Goal: Information Seeking & Learning: Learn about a topic

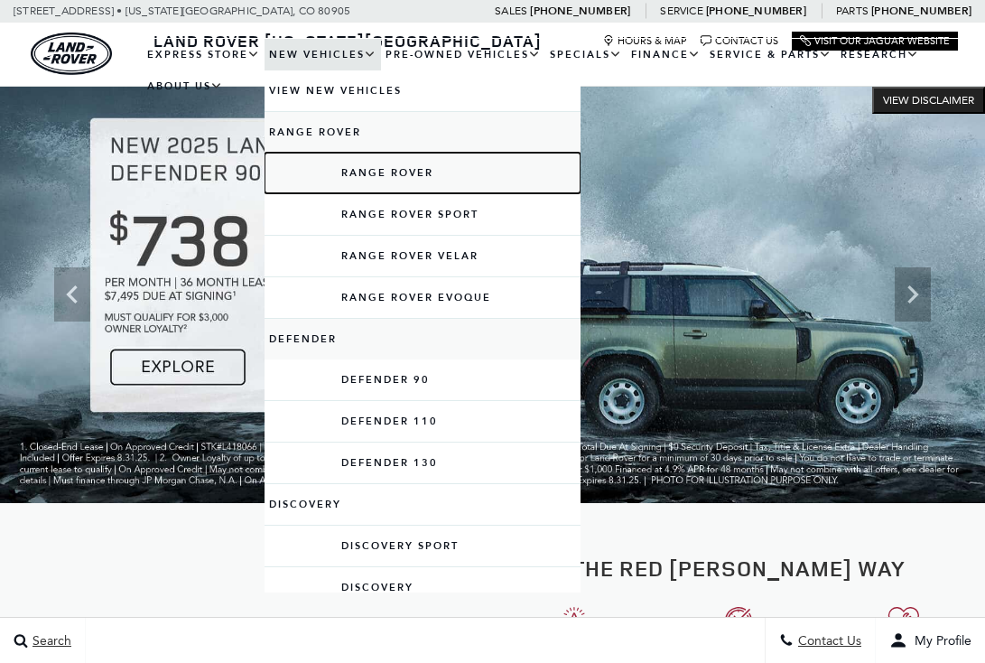
click at [356, 172] on link "Range Rover" at bounding box center [423, 173] width 316 height 41
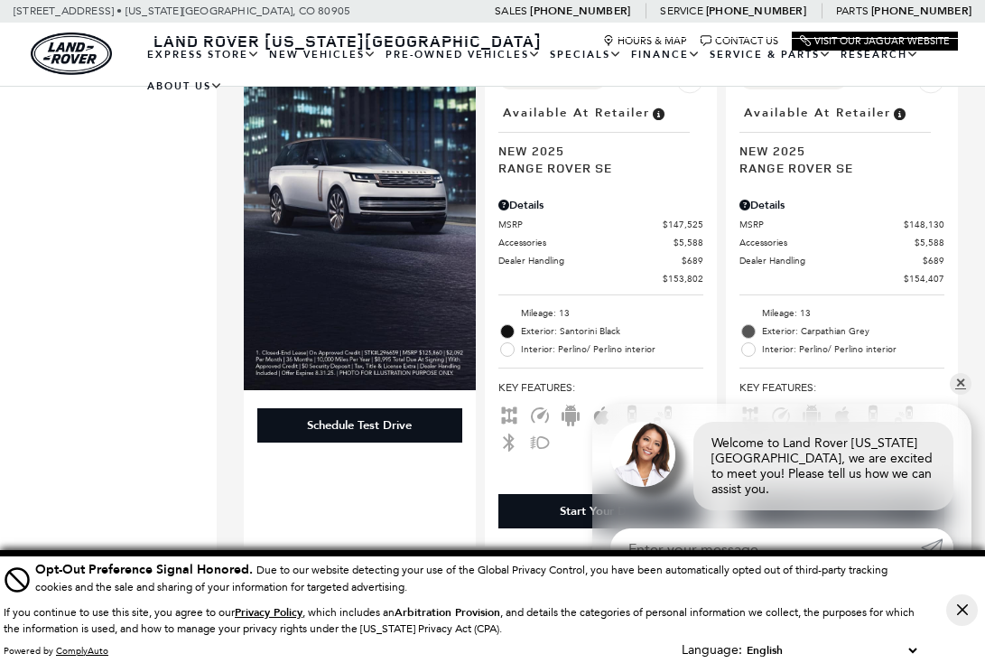
scroll to position [1249, 0]
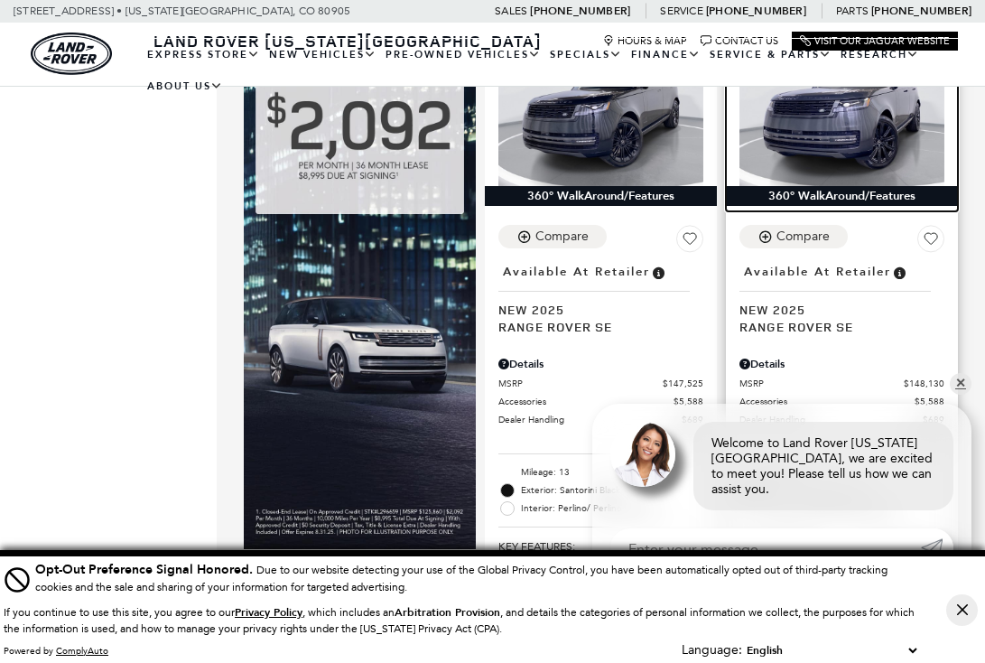
click at [795, 150] on img at bounding box center [841, 108] width 205 height 153
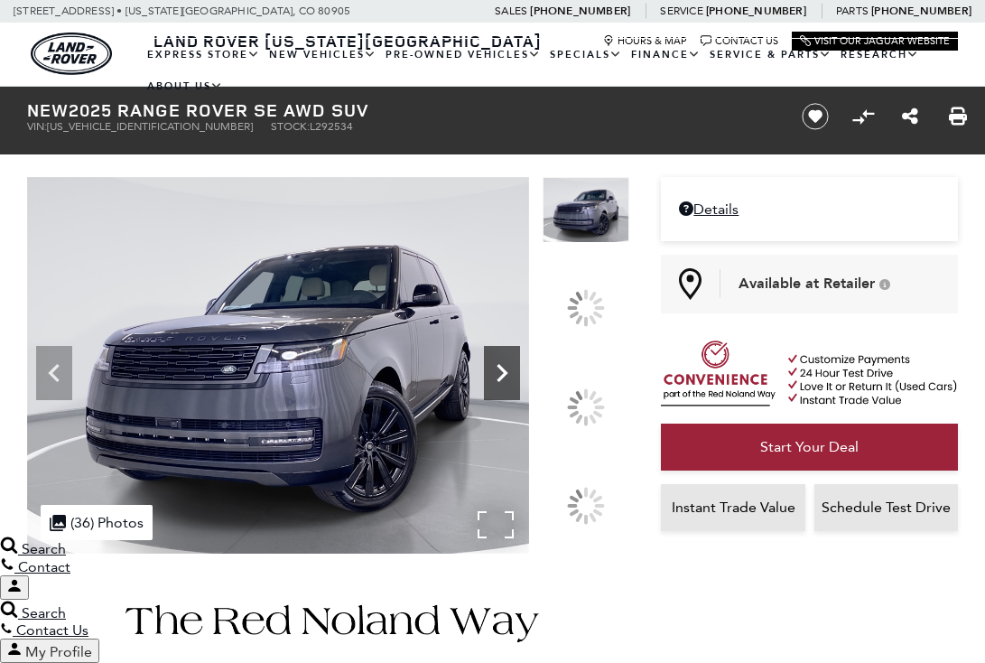
click at [507, 382] on icon at bounding box center [502, 373] width 11 height 18
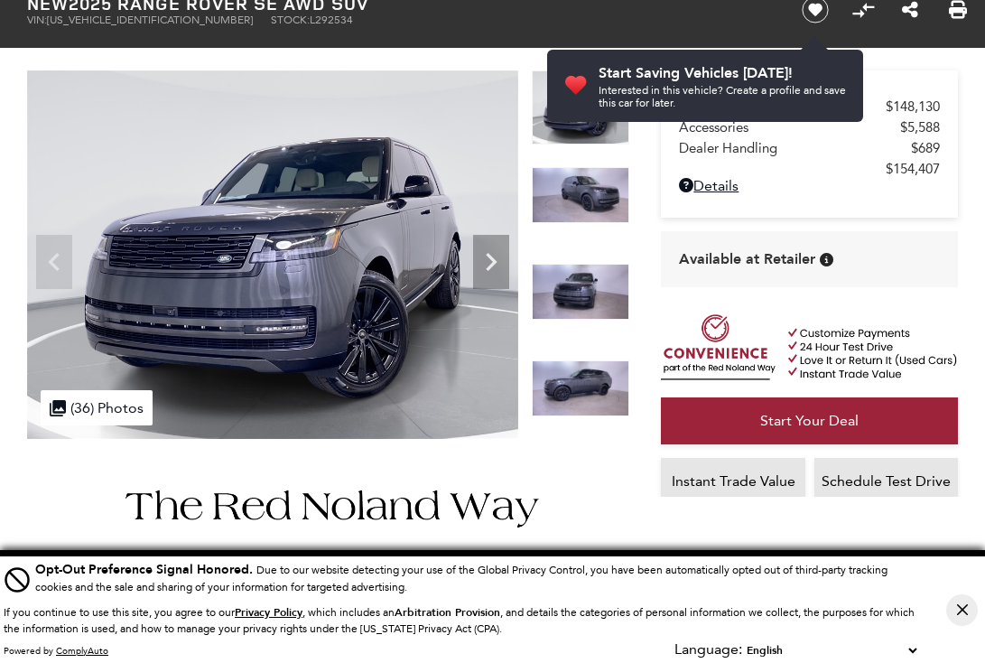
scroll to position [56, 0]
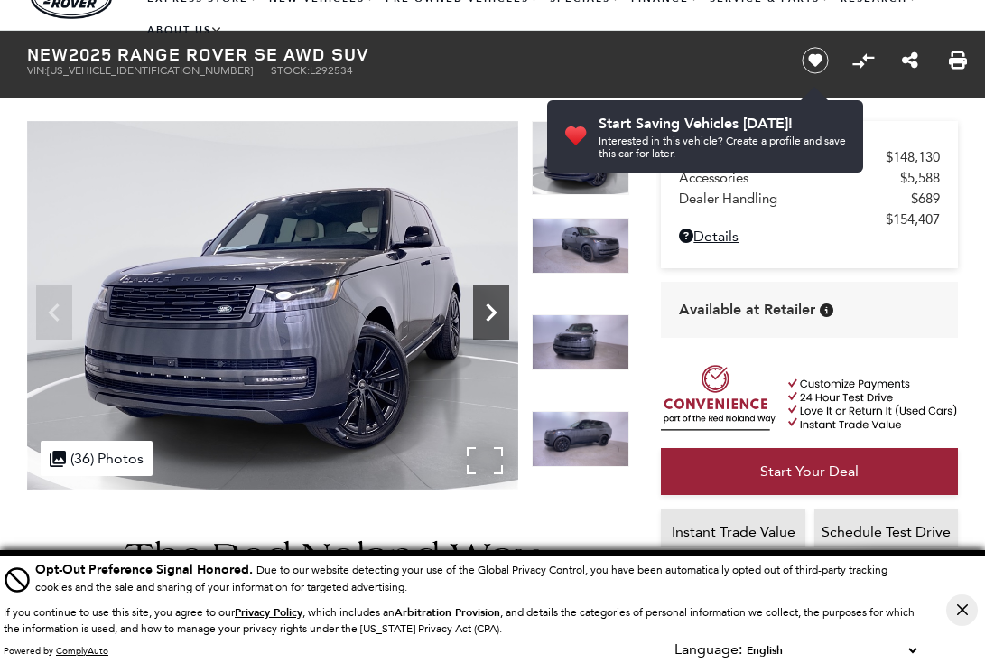
click at [488, 314] on icon "Next" at bounding box center [491, 312] width 36 height 36
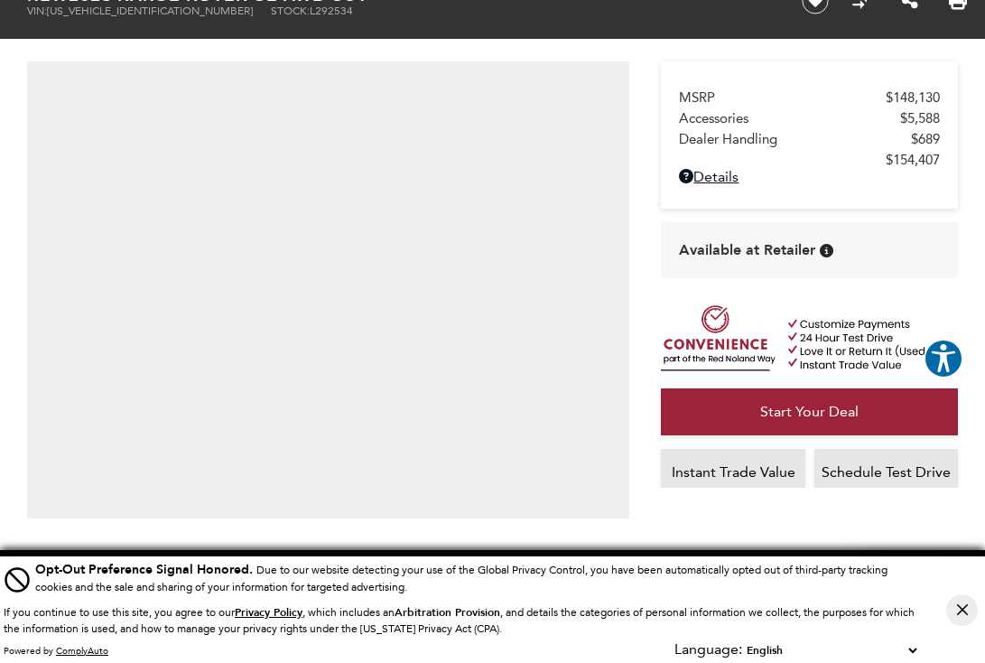
scroll to position [0, 0]
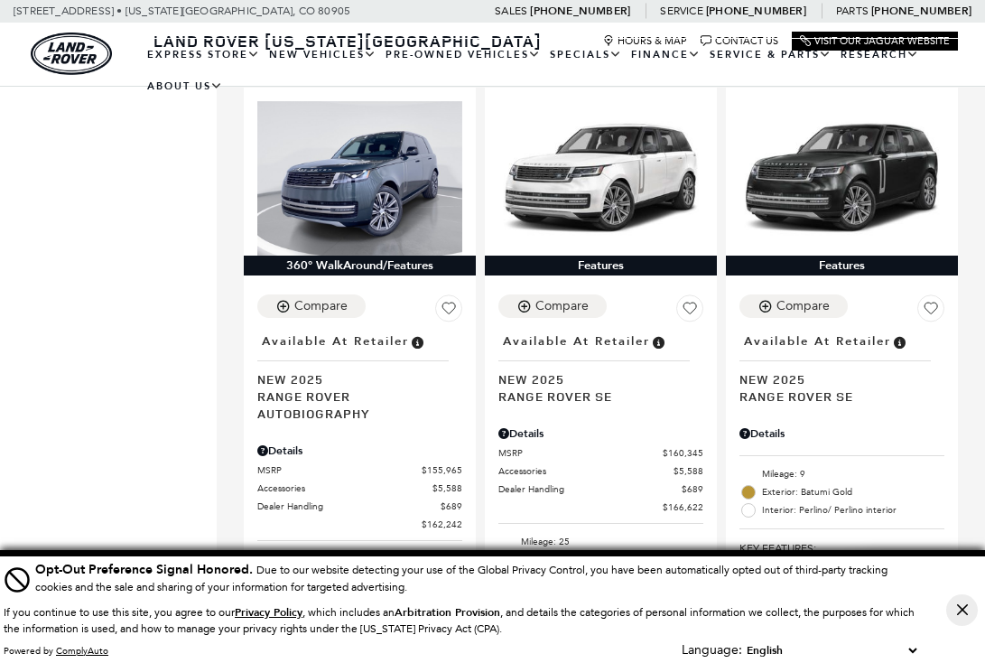
scroll to position [1878, 0]
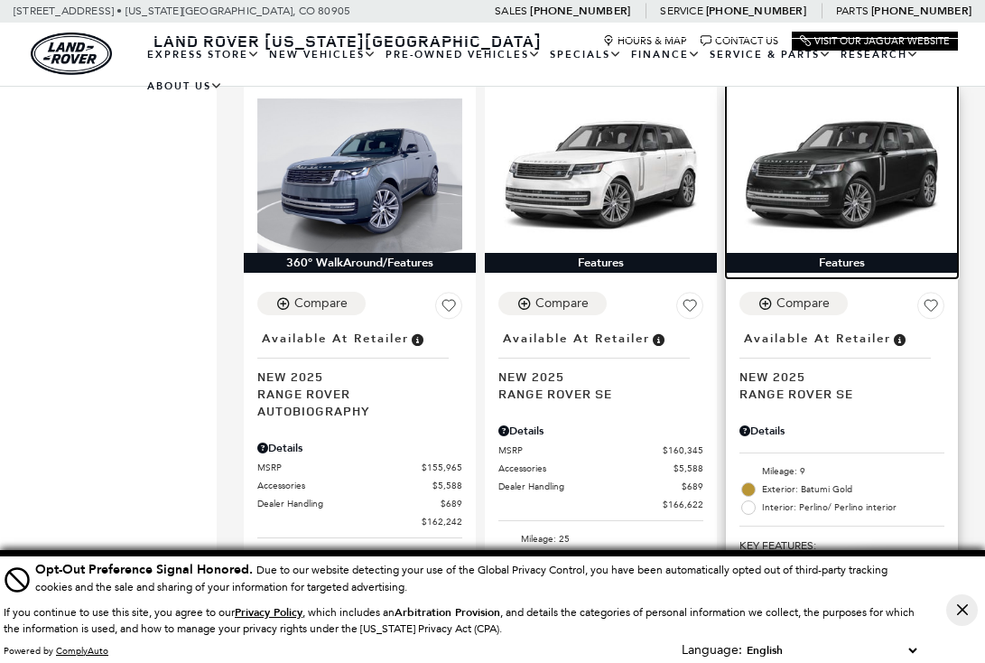
click at [832, 177] on img at bounding box center [841, 174] width 205 height 153
